Goal: Information Seeking & Learning: Learn about a topic

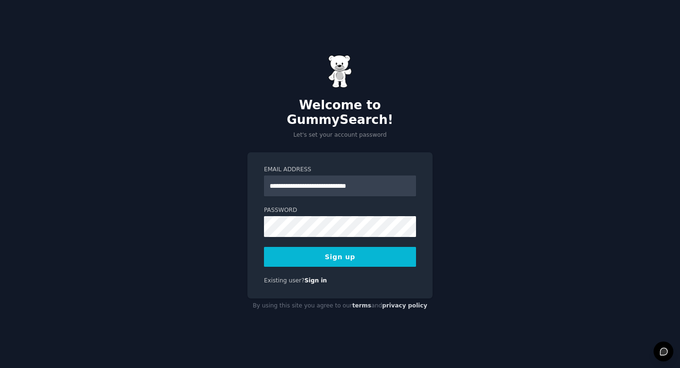
type input "**********"
click at [391, 251] on button "Sign up" at bounding box center [340, 257] width 152 height 20
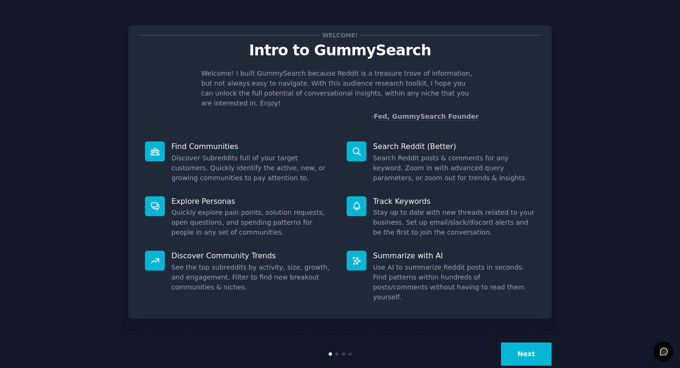
scroll to position [2, 0]
click at [530, 342] on button "Next" at bounding box center [526, 353] width 51 height 23
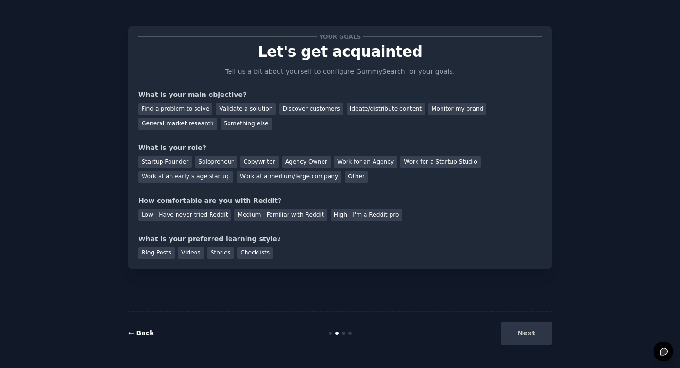
click at [135, 332] on link "← Back" at bounding box center [142, 333] width 26 height 8
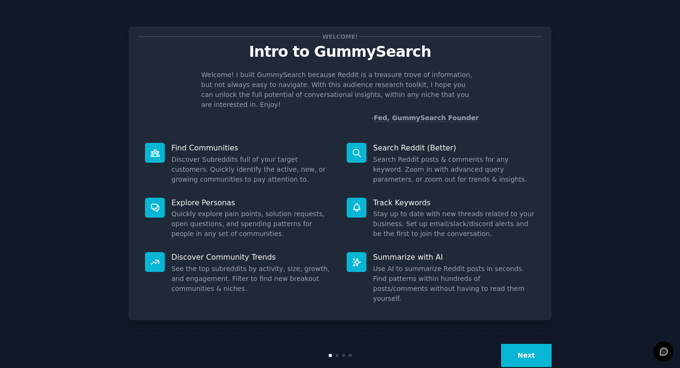
click at [507, 344] on button "Next" at bounding box center [526, 355] width 51 height 23
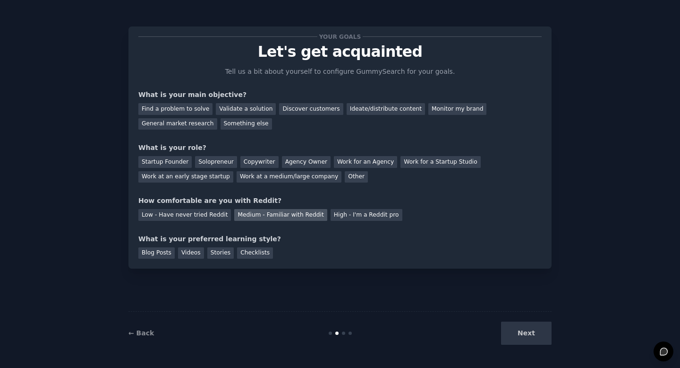
click at [259, 213] on div "Medium - Familiar with Reddit" at bounding box center [280, 215] width 93 height 12
click at [448, 108] on div "Monitor my brand" at bounding box center [458, 109] width 58 height 12
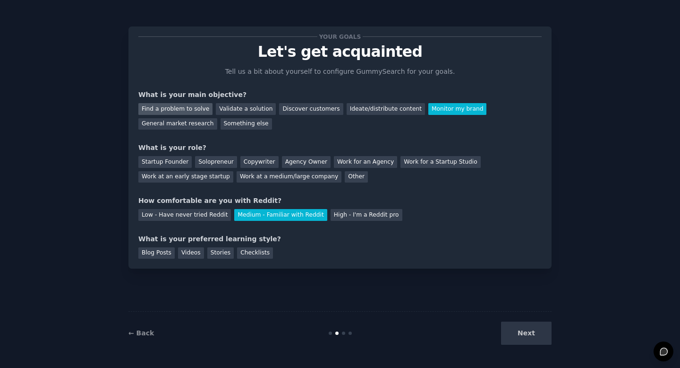
drag, startPoint x: 177, startPoint y: 112, endPoint x: 183, endPoint y: 112, distance: 6.2
click at [177, 112] on div "Find a problem to solve" at bounding box center [175, 109] width 74 height 12
drag, startPoint x: 428, startPoint y: 109, endPoint x: 395, endPoint y: 115, distance: 33.2
click at [429, 109] on div "Monitor my brand" at bounding box center [458, 109] width 58 height 12
click at [287, 181] on div "Work at a medium/large company" at bounding box center [289, 177] width 105 height 12
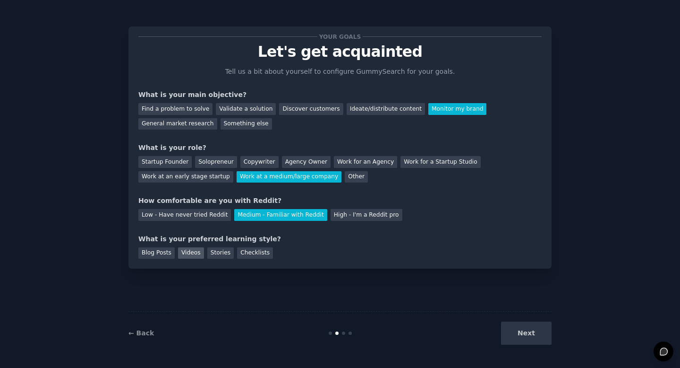
click at [188, 252] on div "Videos" at bounding box center [191, 253] width 26 height 12
click at [526, 332] on button "Next" at bounding box center [526, 332] width 51 height 23
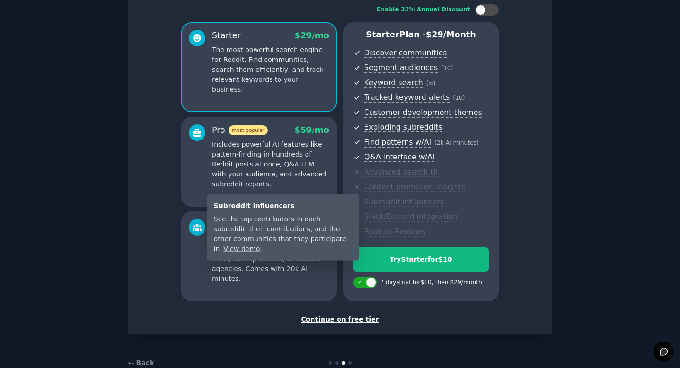
scroll to position [86, 0]
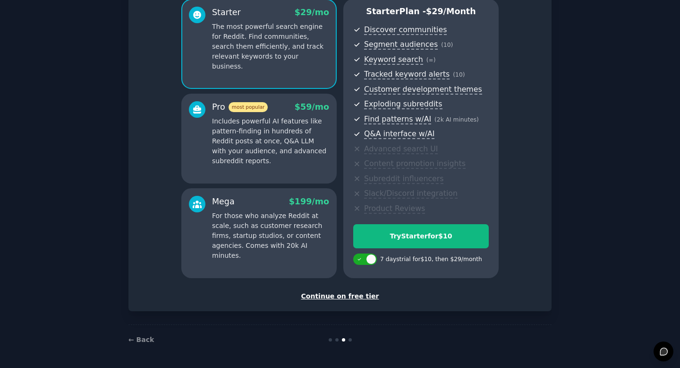
click at [327, 295] on div "Continue on free tier" at bounding box center [340, 296] width 404 height 10
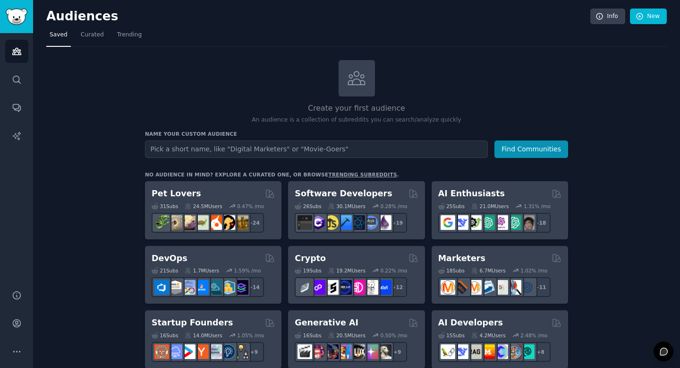
click at [236, 151] on input "text" at bounding box center [316, 148] width 343 height 17
type input "prospective students"
click at [495, 140] on button "Find Communities" at bounding box center [532, 148] width 74 height 17
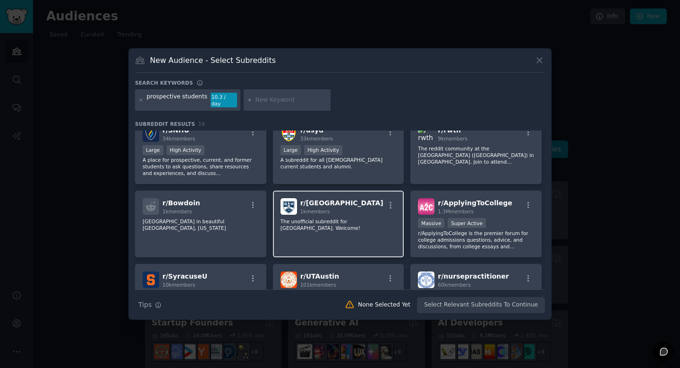
scroll to position [266, 0]
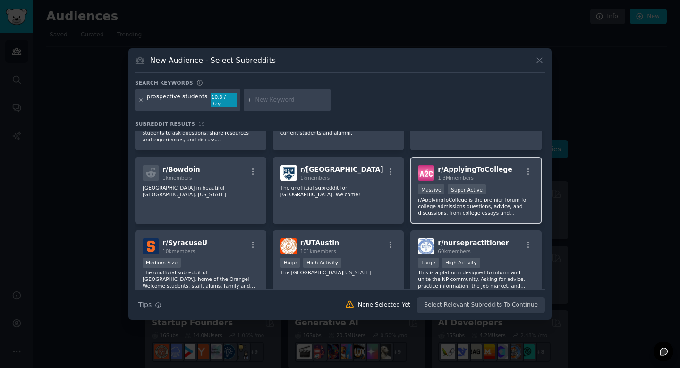
click at [459, 180] on div "r/ ApplyingToCollege 1.3M members >= 95th percentile for submissions / day Mass…" at bounding box center [476, 190] width 131 height 67
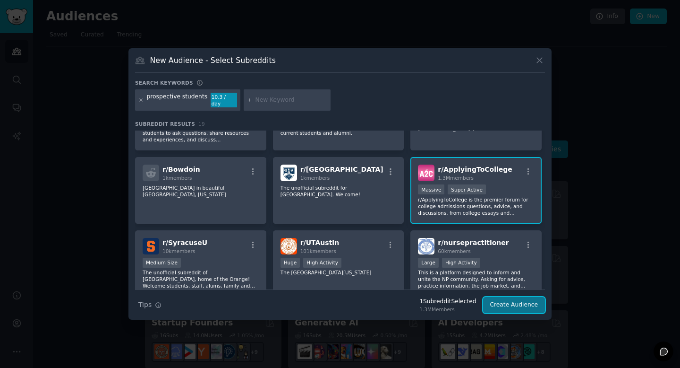
click at [504, 303] on button "Create Audience" at bounding box center [514, 305] width 62 height 16
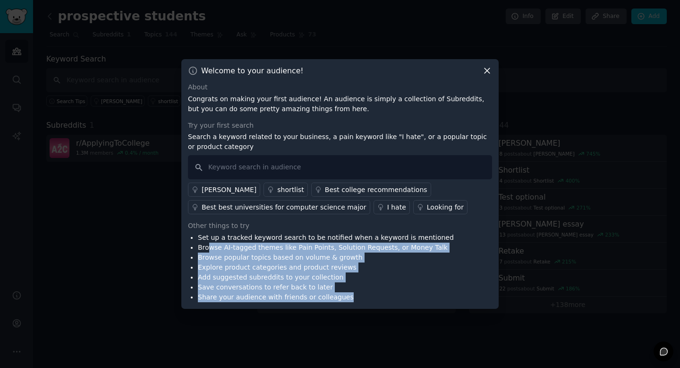
drag, startPoint x: 209, startPoint y: 242, endPoint x: 368, endPoint y: 292, distance: 165.9
click at [366, 293] on ul "Set up a tracked keyword search to be notified when a keyword is mentioned Brow…" at bounding box center [321, 266] width 266 height 69
click at [368, 291] on li "Save conversations to refer back to later" at bounding box center [326, 287] width 256 height 10
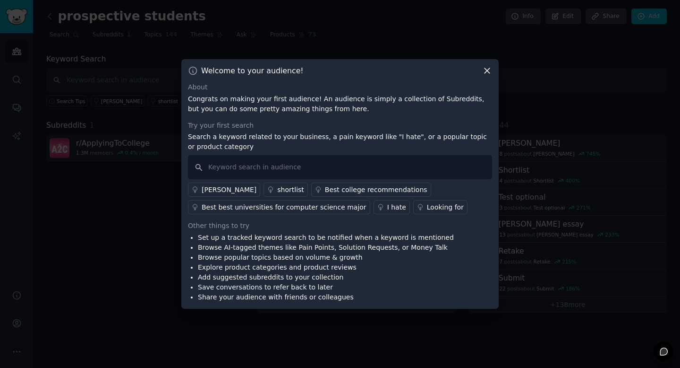
drag, startPoint x: 248, startPoint y: 247, endPoint x: 267, endPoint y: 246, distance: 19.9
click at [248, 246] on li "Browse AI-tagged themes like Pain Points, Solution Requests, or Money Talk" at bounding box center [326, 247] width 256 height 10
click at [268, 170] on input "text" at bounding box center [340, 167] width 304 height 24
click at [327, 189] on div "Best college recommendations" at bounding box center [376, 190] width 103 height 10
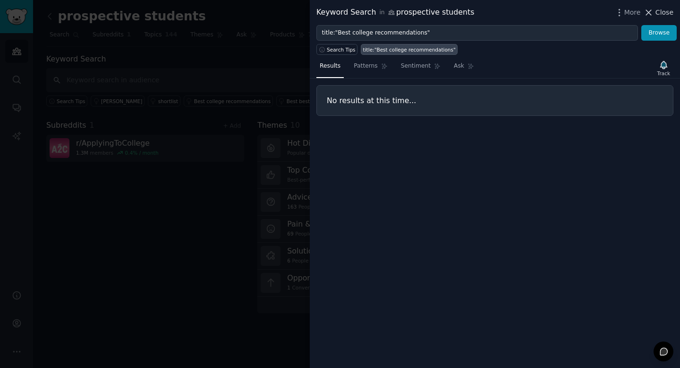
click at [668, 14] on span "Close" at bounding box center [665, 13] width 18 height 10
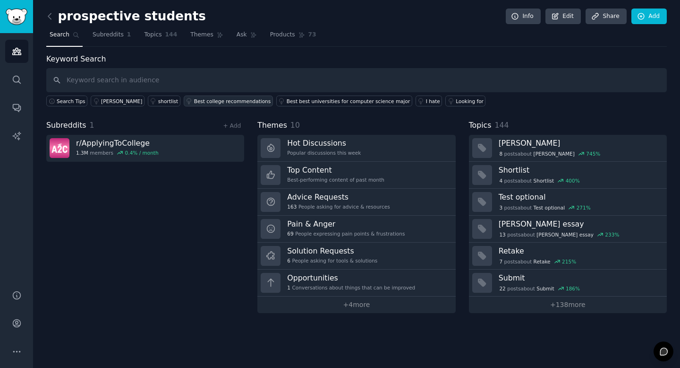
click at [225, 102] on div "Best college recommendations" at bounding box center [232, 101] width 77 height 7
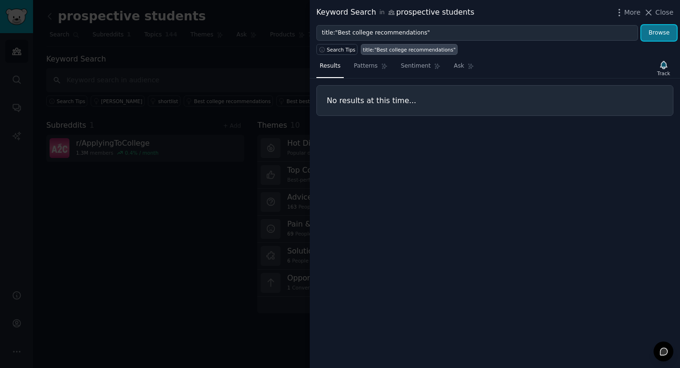
click at [663, 38] on button "Browse" at bounding box center [659, 33] width 35 height 16
click at [665, 10] on span "Close" at bounding box center [665, 13] width 18 height 10
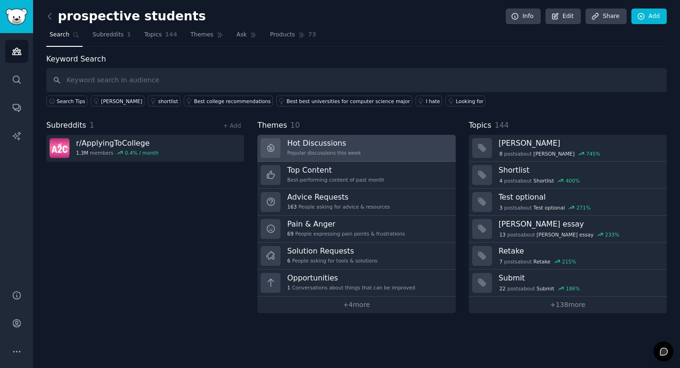
click at [321, 148] on div "Hot Discussions Popular discussions this week" at bounding box center [324, 148] width 74 height 20
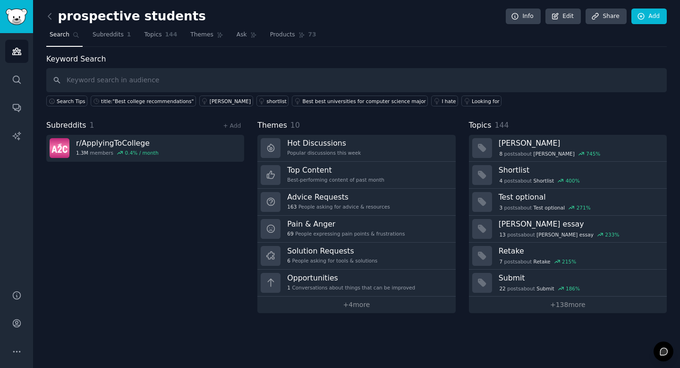
click at [56, 35] on span "Search" at bounding box center [60, 35] width 20 height 9
click at [49, 16] on icon at bounding box center [50, 16] width 10 height 10
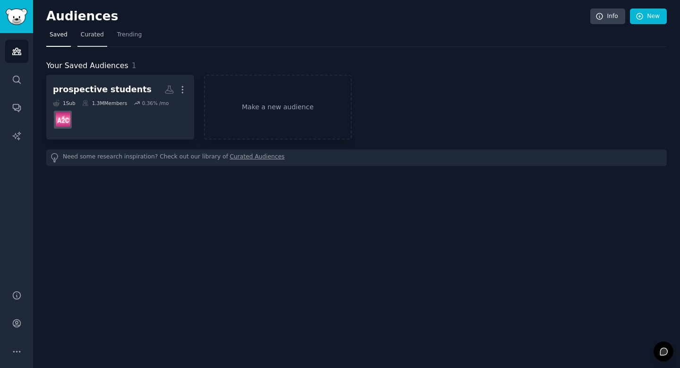
click at [86, 36] on span "Curated" at bounding box center [92, 35] width 23 height 9
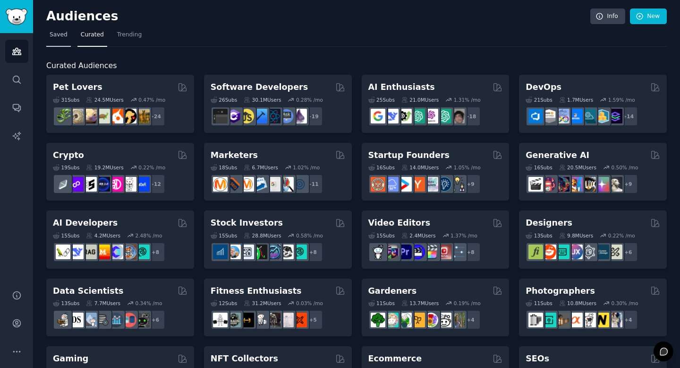
click at [59, 37] on span "Saved" at bounding box center [59, 35] width 18 height 9
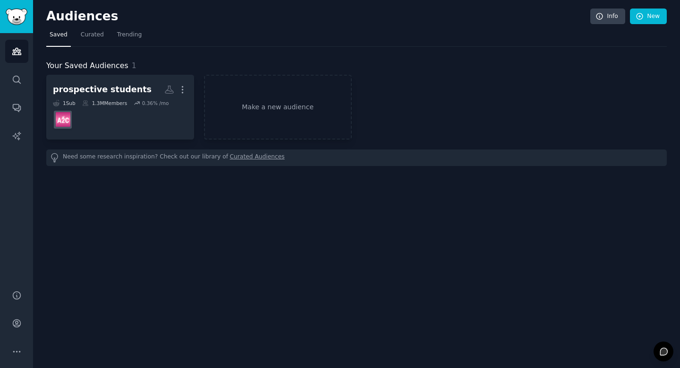
drag, startPoint x: 100, startPoint y: 39, endPoint x: 121, endPoint y: 49, distance: 23.7
click at [100, 39] on link "Curated" at bounding box center [92, 36] width 30 height 19
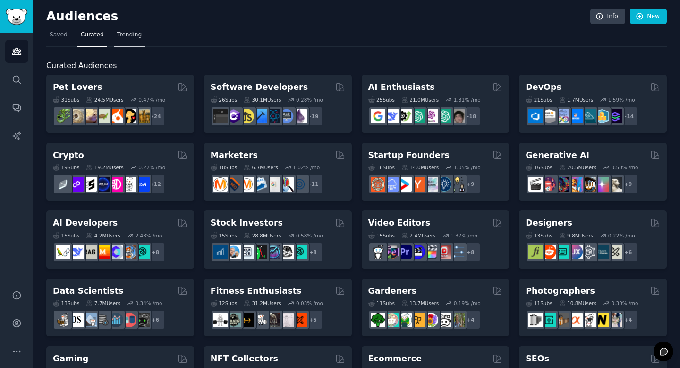
click at [128, 34] on span "Trending" at bounding box center [129, 35] width 25 height 9
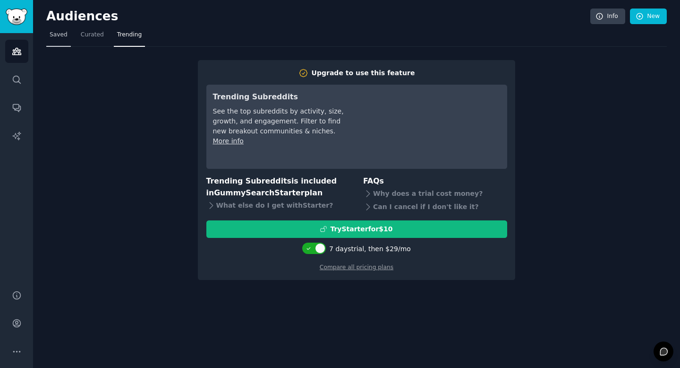
click at [57, 37] on span "Saved" at bounding box center [59, 35] width 18 height 9
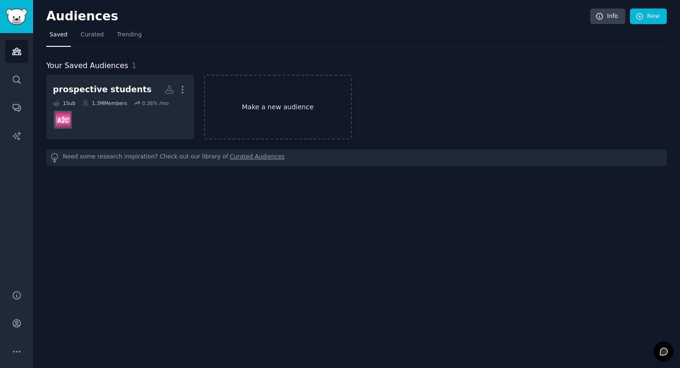
click at [292, 104] on link "Make a new audience" at bounding box center [278, 107] width 148 height 65
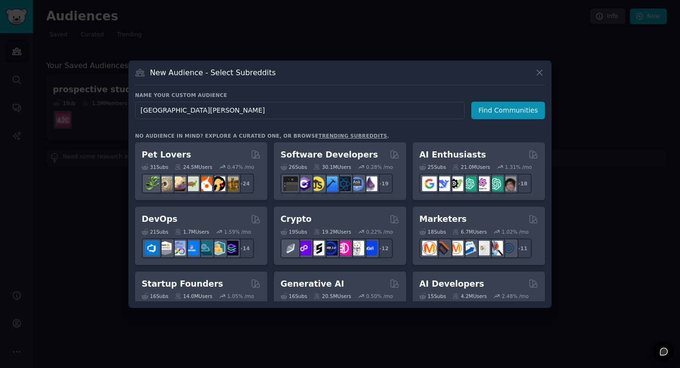
type input "FORT [PERSON_NAME] COLLEG"
click button "Find Communities" at bounding box center [509, 110] width 74 height 17
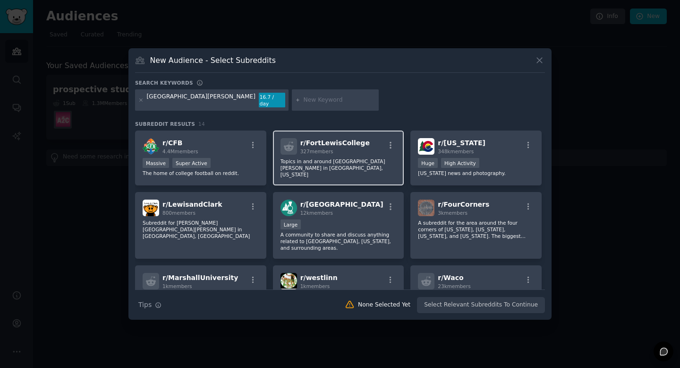
click at [342, 153] on div "r/ FortLewisCollege 327 members Topics in and around [GEOGRAPHIC_DATA][PERSON_N…" at bounding box center [338, 157] width 131 height 55
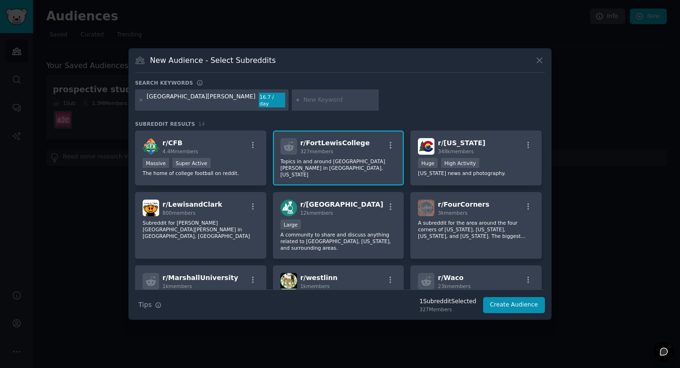
click at [349, 163] on p "Topics in and around [GEOGRAPHIC_DATA][PERSON_NAME] in [GEOGRAPHIC_DATA], [US_S…" at bounding box center [339, 168] width 116 height 20
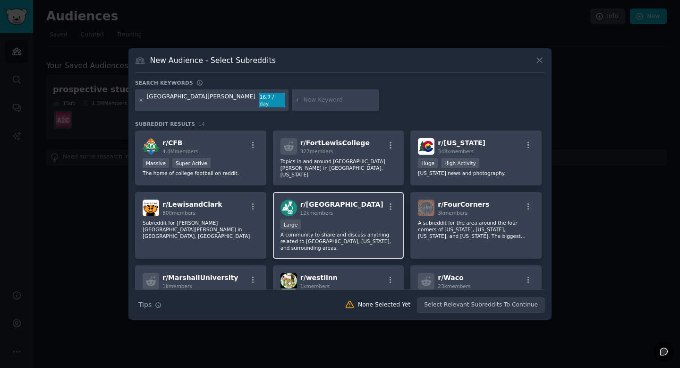
click at [354, 225] on div "Large" at bounding box center [339, 225] width 116 height 12
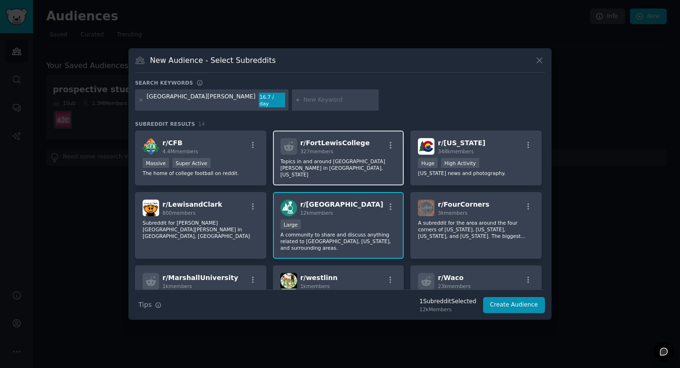
click at [334, 158] on p "Topics in and around [GEOGRAPHIC_DATA][PERSON_NAME] in [GEOGRAPHIC_DATA], [US_S…" at bounding box center [339, 168] width 116 height 20
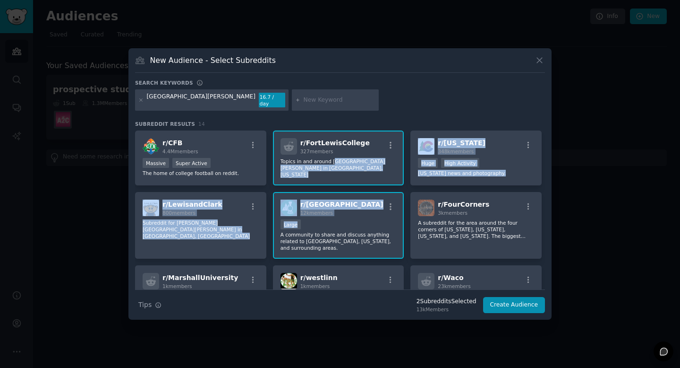
click at [352, 220] on div "Large" at bounding box center [339, 225] width 116 height 12
click at [334, 158] on p "Topics in and around [GEOGRAPHIC_DATA][PERSON_NAME] in [GEOGRAPHIC_DATA], [US_S…" at bounding box center [339, 168] width 116 height 20
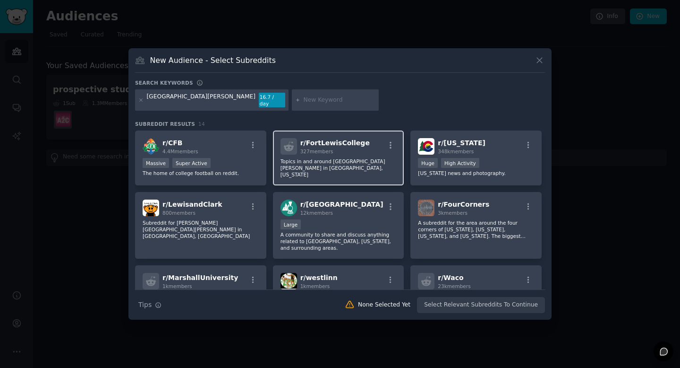
drag, startPoint x: 339, startPoint y: 142, endPoint x: 350, endPoint y: 149, distance: 12.9
click at [340, 142] on span "r/ FortLewisCollege" at bounding box center [335, 143] width 69 height 8
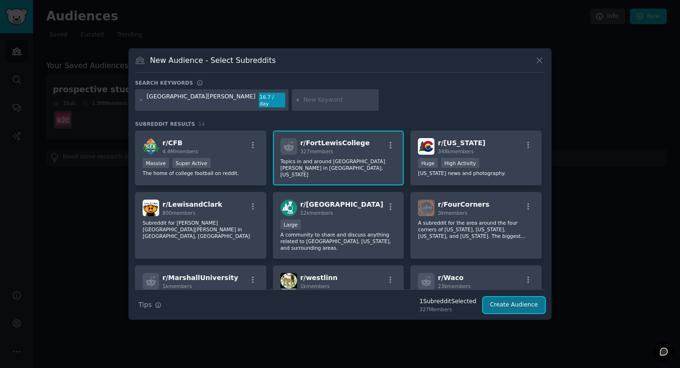
click at [514, 302] on button "Create Audience" at bounding box center [514, 305] width 62 height 16
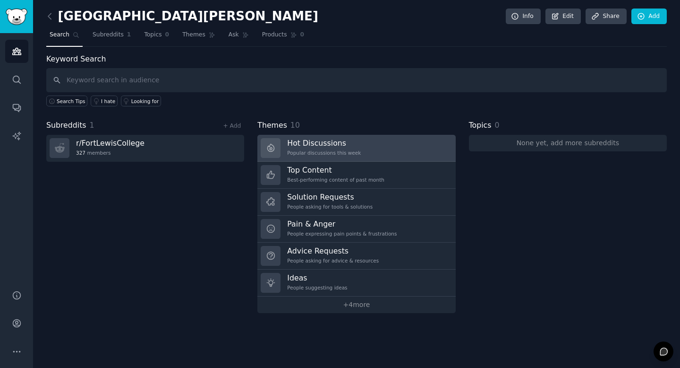
click at [357, 149] on div "Popular discussions this week" at bounding box center [324, 152] width 74 height 7
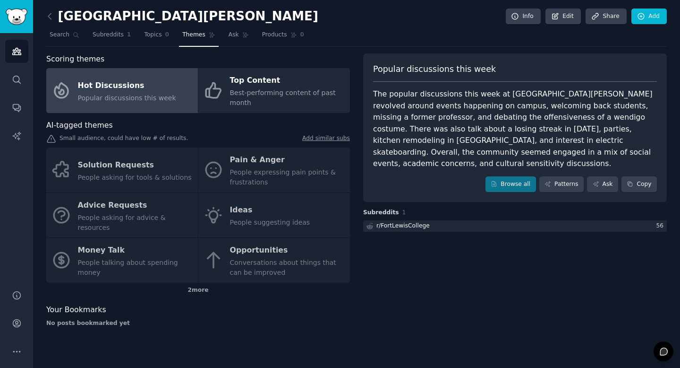
click at [527, 136] on div "The popular discussions this week at [GEOGRAPHIC_DATA][PERSON_NAME] revolved ar…" at bounding box center [515, 128] width 284 height 81
drag, startPoint x: 463, startPoint y: 123, endPoint x: 515, endPoint y: 148, distance: 57.7
click at [466, 125] on div "The popular discussions this week at [GEOGRAPHIC_DATA][PERSON_NAME] revolved ar…" at bounding box center [515, 128] width 284 height 81
click at [512, 176] on link "Browse all" at bounding box center [511, 184] width 51 height 16
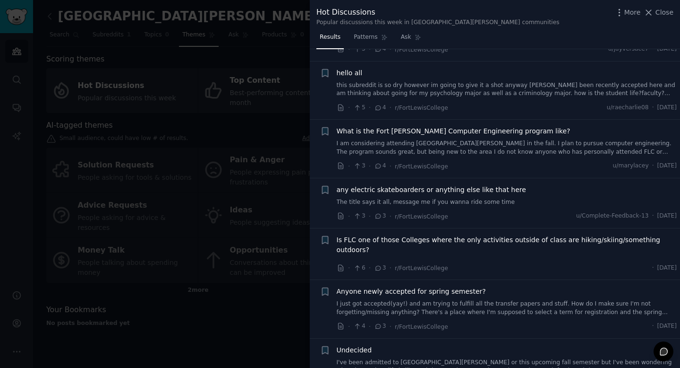
scroll to position [323, 0]
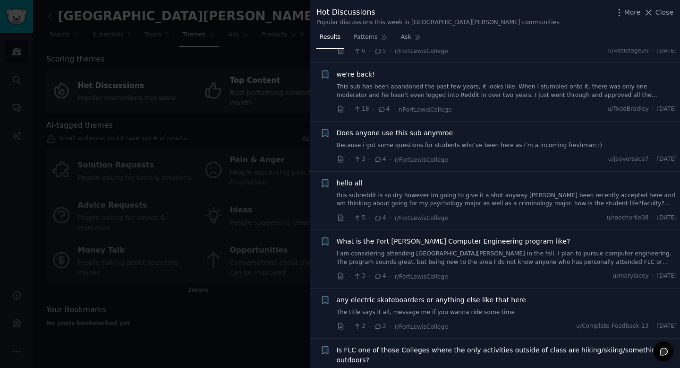
click at [462, 87] on link "This sub has been abandoned the past few years, it looks like. When I stumbled …" at bounding box center [507, 91] width 341 height 17
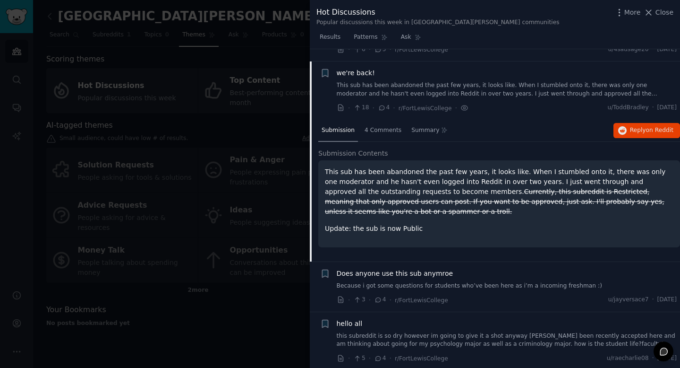
scroll to position [246, 0]
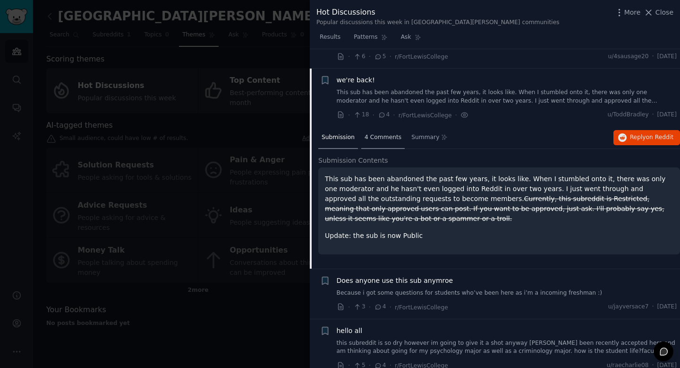
click at [386, 135] on span "4 Comments" at bounding box center [383, 137] width 37 height 9
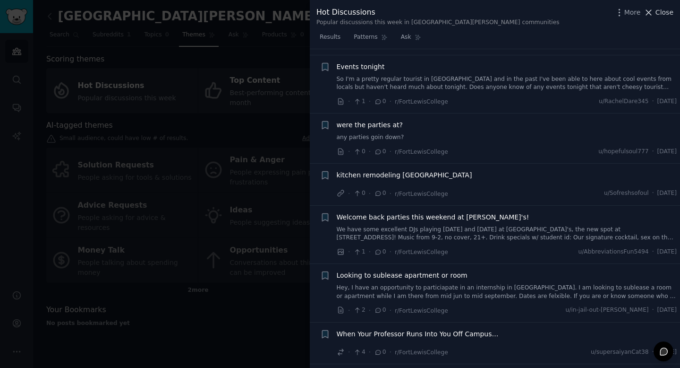
scroll to position [1789, 0]
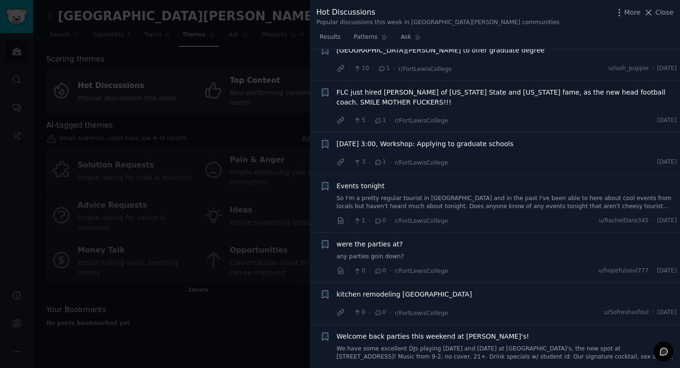
click at [662, 11] on span "Close" at bounding box center [665, 13] width 18 height 10
